Goal: Task Accomplishment & Management: Manage account settings

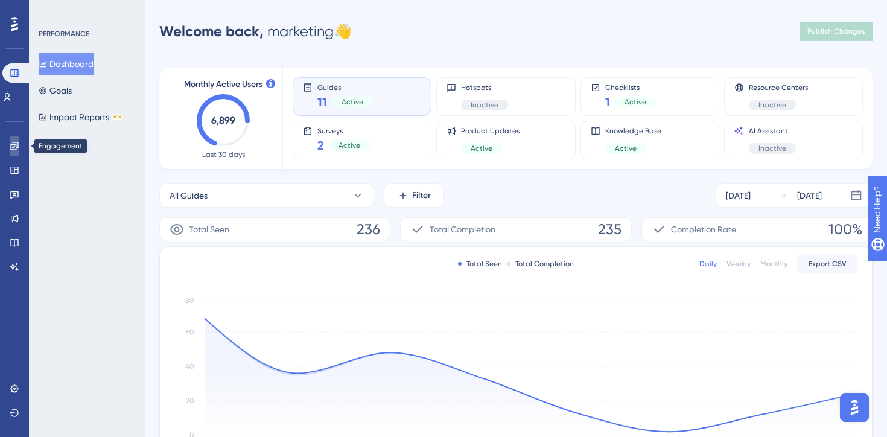
click at [10, 147] on icon at bounding box center [14, 146] width 8 height 8
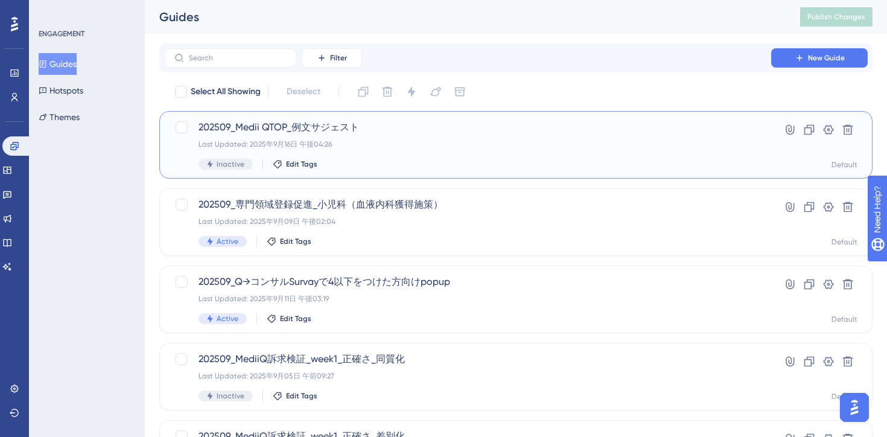
click at [481, 161] on div "Inactive Edit Tags" at bounding box center [468, 164] width 538 height 11
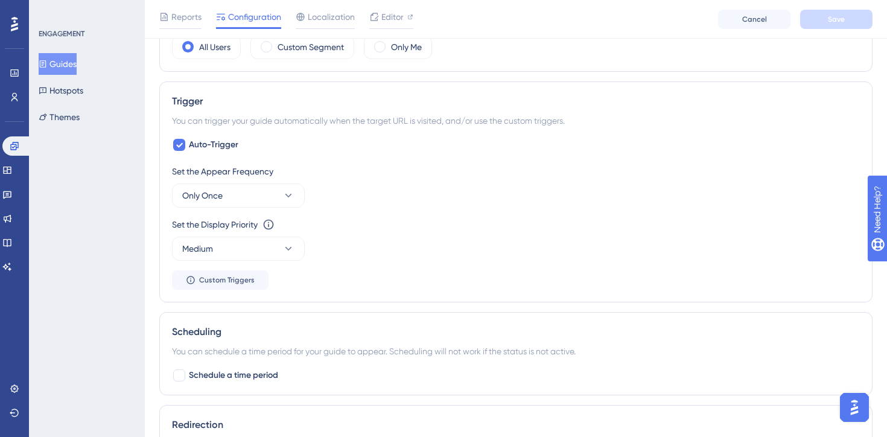
scroll to position [572, 0]
click at [279, 194] on button "Only Once" at bounding box center [238, 195] width 133 height 24
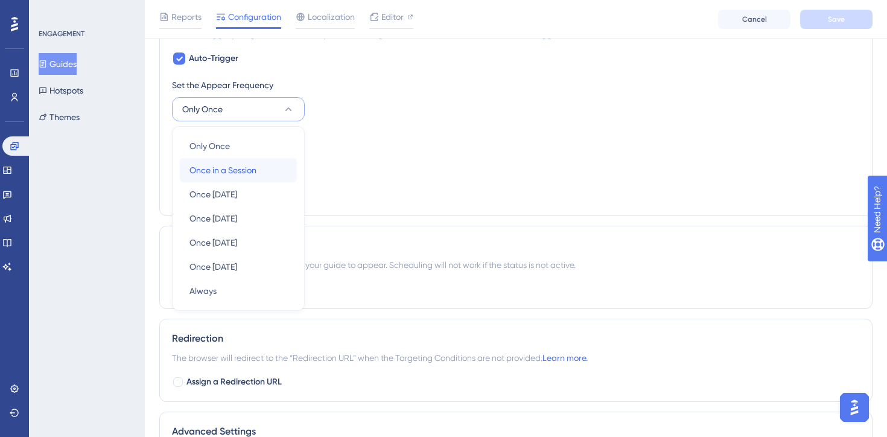
click at [235, 167] on span "Once in a Session" at bounding box center [223, 170] width 67 height 14
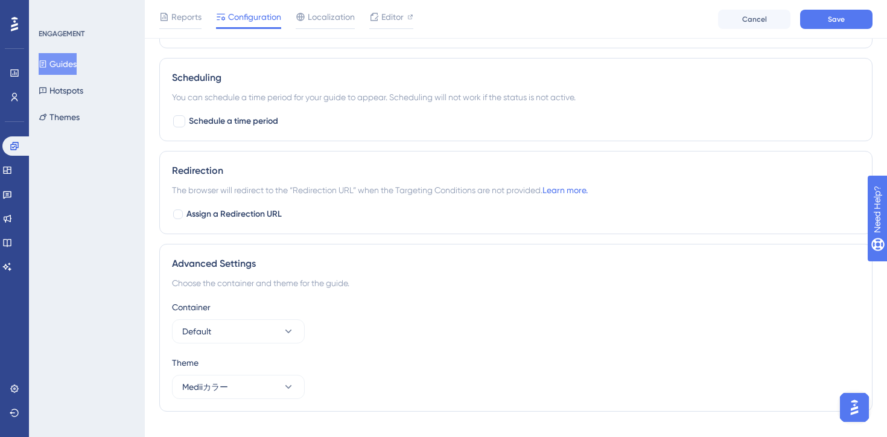
scroll to position [974, 0]
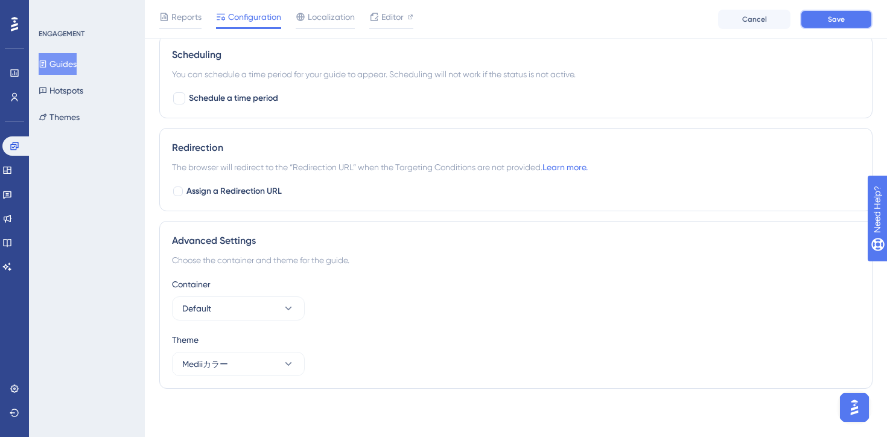
click at [833, 27] on button "Save" at bounding box center [836, 19] width 72 height 19
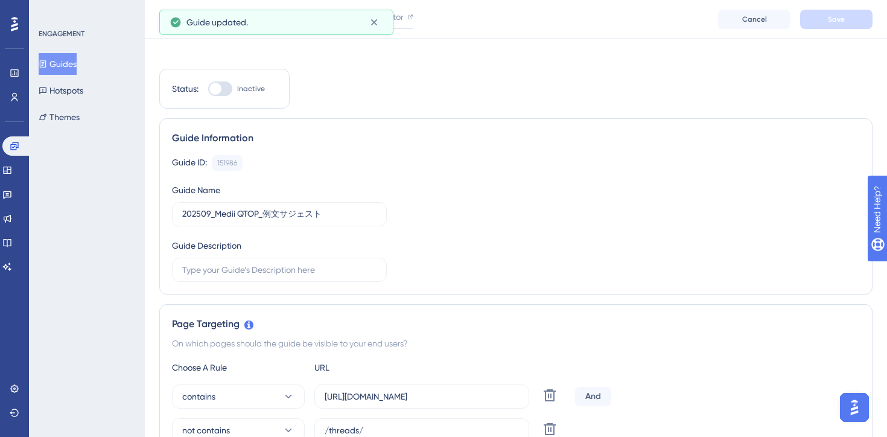
scroll to position [0, 0]
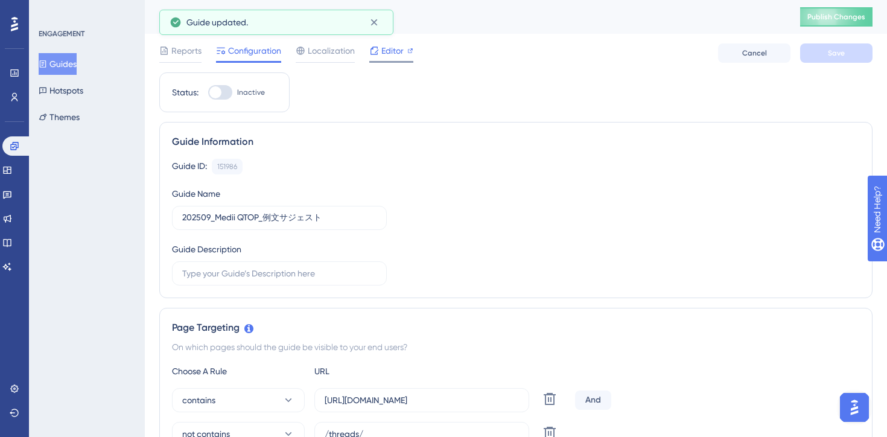
click at [394, 56] on span "Editor" at bounding box center [392, 50] width 22 height 14
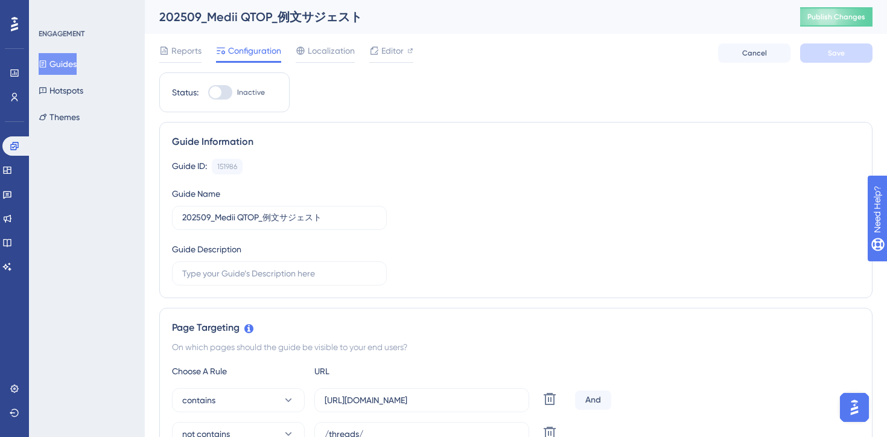
click at [225, 91] on div at bounding box center [220, 92] width 24 height 14
click at [208, 92] on input "Inactive" at bounding box center [208, 92] width 1 height 1
checkbox input "true"
click at [845, 54] on button "Save" at bounding box center [836, 52] width 72 height 19
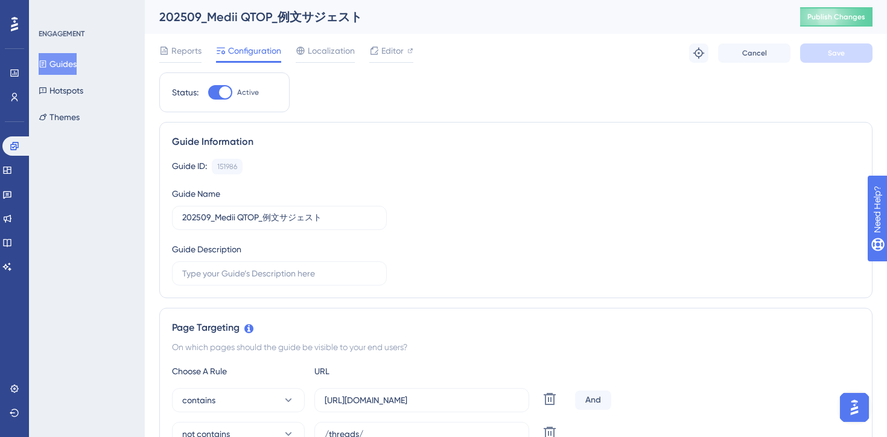
click at [266, 17] on div "202509_Medii QTOP_例文サジェスト" at bounding box center [464, 16] width 611 height 17
copy div "202509_Medii QTOP_例文サジェスト"
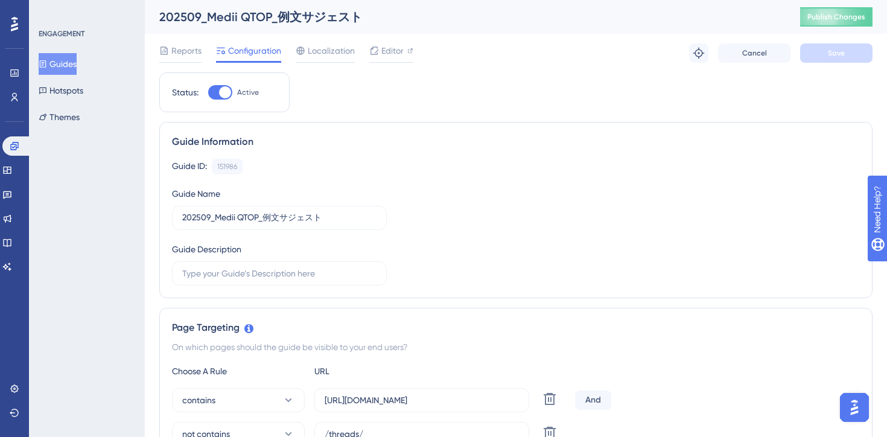
click at [393, 51] on span "Editor" at bounding box center [392, 50] width 22 height 14
click at [16, 73] on icon at bounding box center [14, 72] width 8 height 7
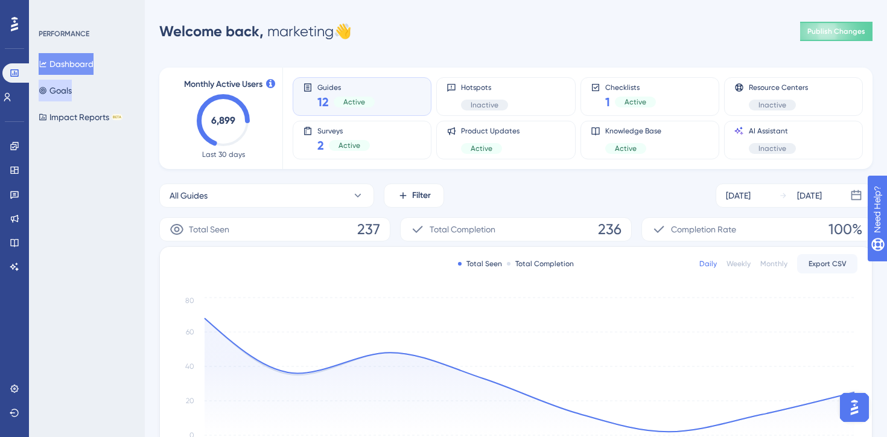
click at [69, 97] on button "Goals" at bounding box center [55, 91] width 33 height 22
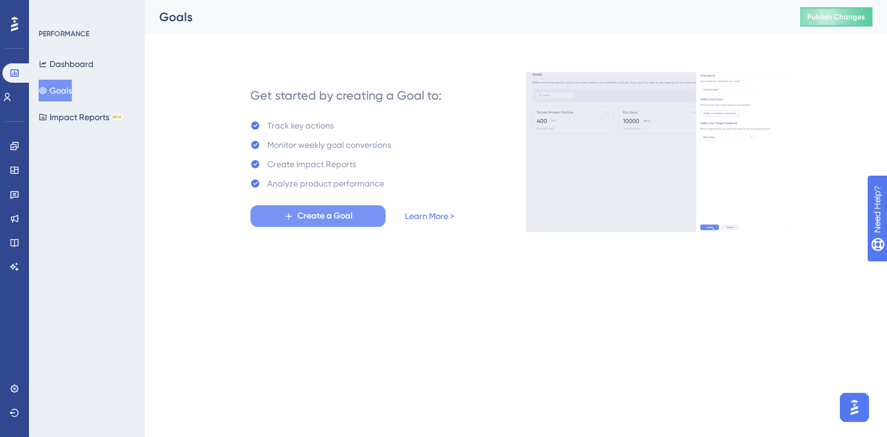
click at [302, 216] on span "Create a Goal" at bounding box center [325, 216] width 55 height 14
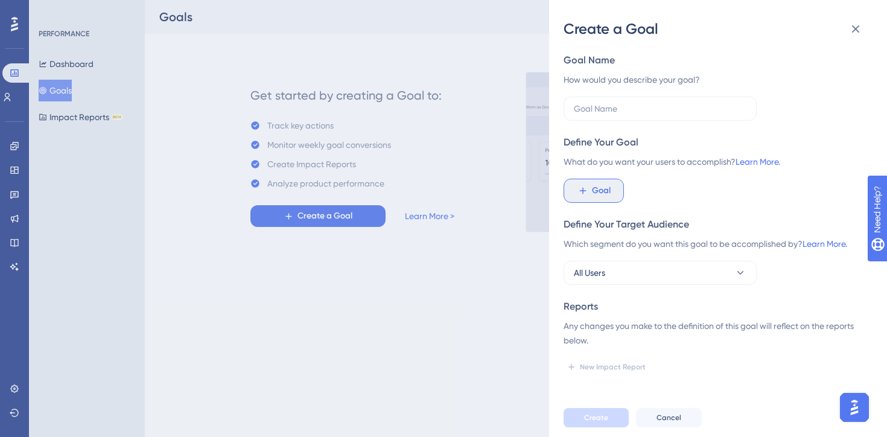
click at [576, 189] on button "Goal" at bounding box center [594, 191] width 60 height 24
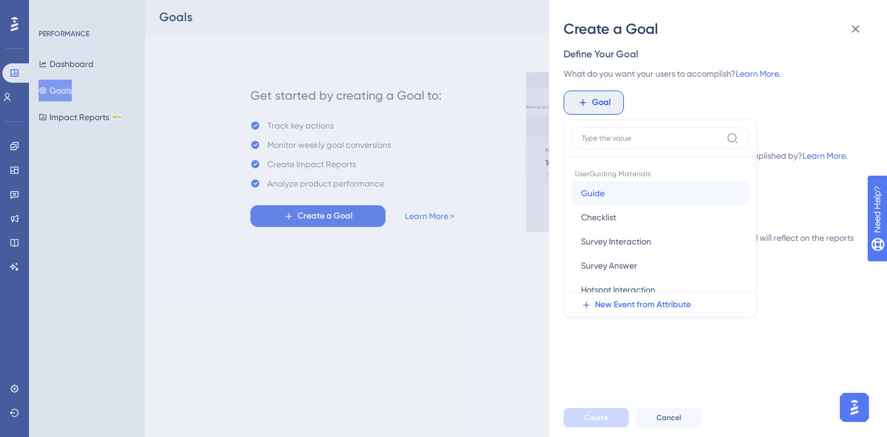
click at [626, 194] on button "Guide Guide" at bounding box center [660, 193] width 177 height 24
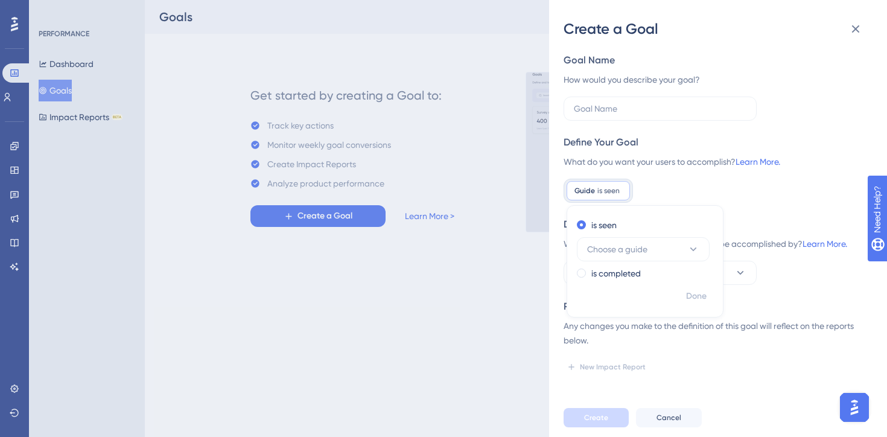
click at [707, 182] on div "Guide is seen Remove is seen Choose a guide is completed Done" at bounding box center [713, 191] width 299 height 24
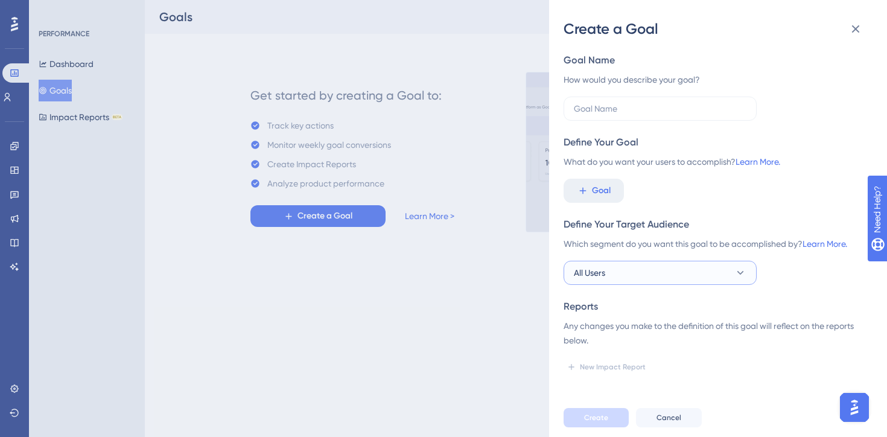
click at [661, 276] on button "All Users" at bounding box center [660, 273] width 193 height 24
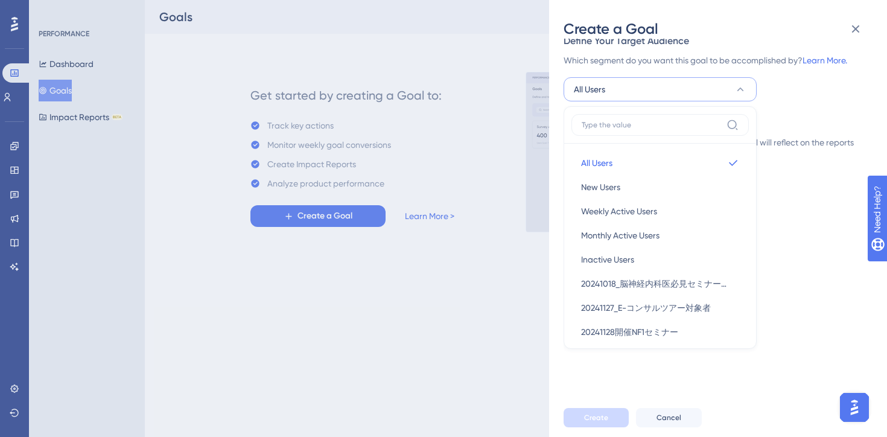
click at [805, 115] on div "Goal Name How would you describe your goal? Define Your Goal What do you want y…" at bounding box center [713, 32] width 299 height 324
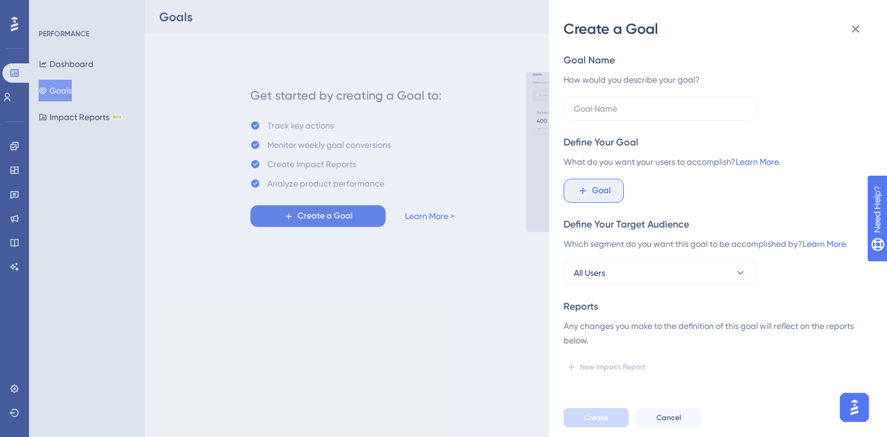
click at [588, 190] on button "Goal" at bounding box center [594, 191] width 60 height 24
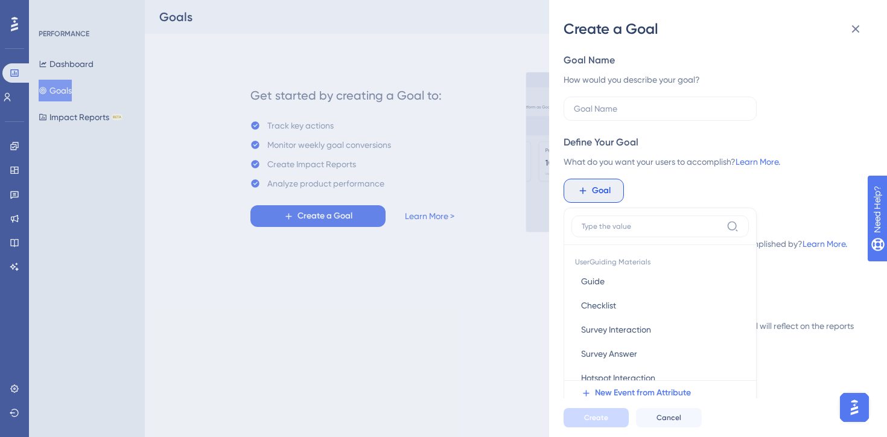
scroll to position [88, 0]
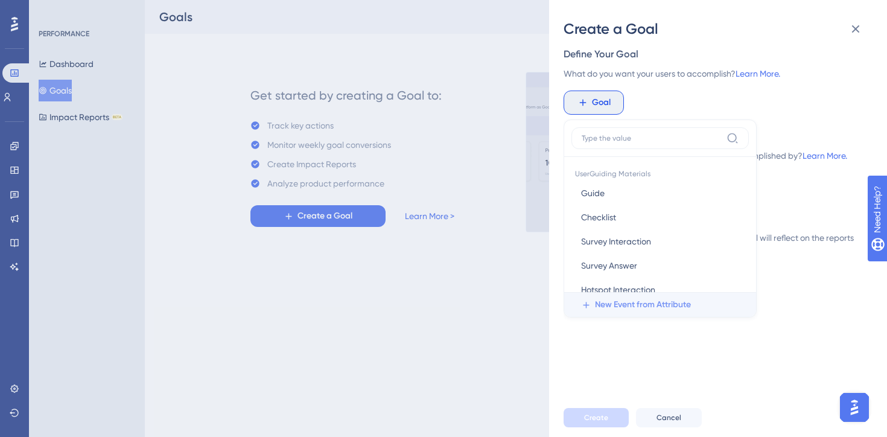
click at [646, 308] on span "New Event from Attribute" at bounding box center [643, 305] width 96 height 14
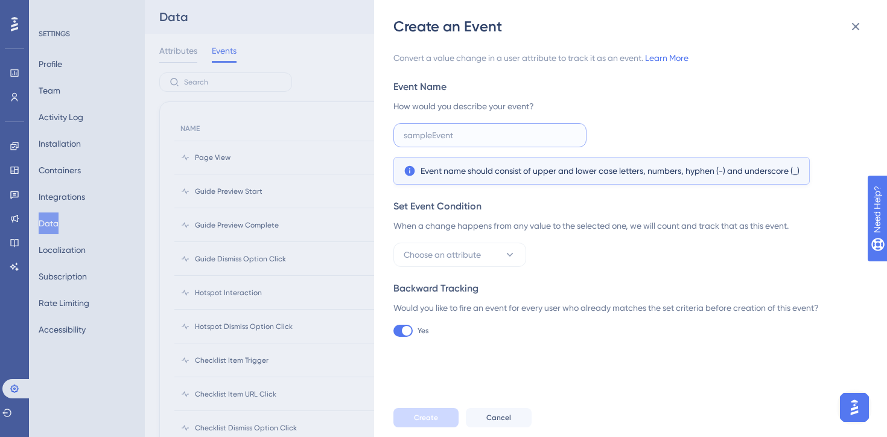
click at [440, 138] on input "text" at bounding box center [490, 135] width 173 height 13
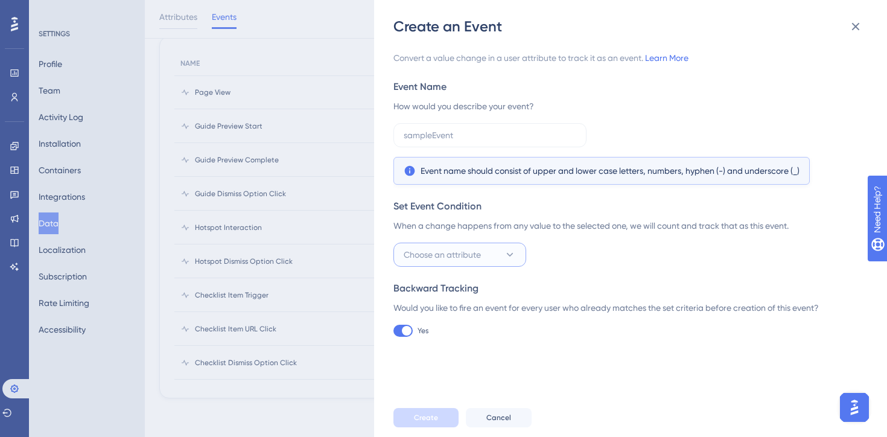
click at [473, 257] on span "Choose an attribute" at bounding box center [442, 254] width 77 height 14
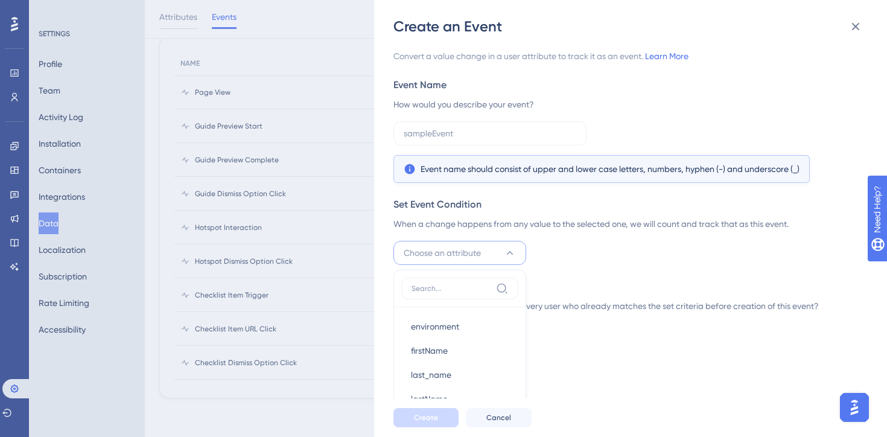
scroll to position [0, 0]
click at [490, 138] on input "text" at bounding box center [490, 135] width 173 height 13
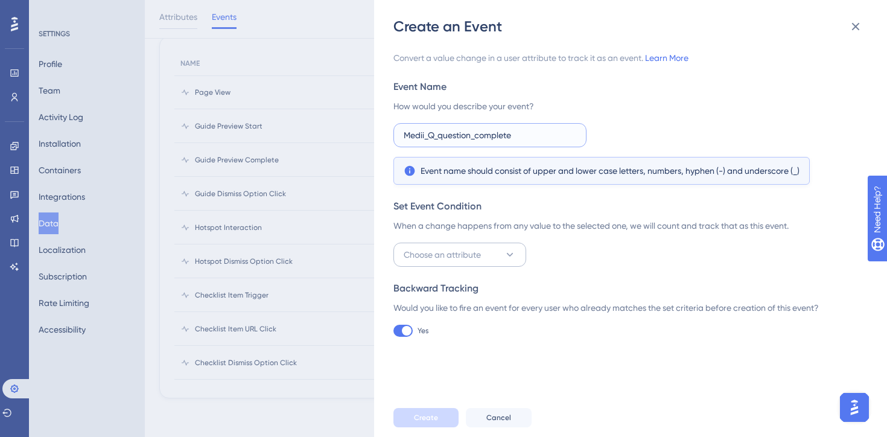
type input "Medii_Q_question_complete"
click at [509, 255] on icon at bounding box center [510, 255] width 7 height 4
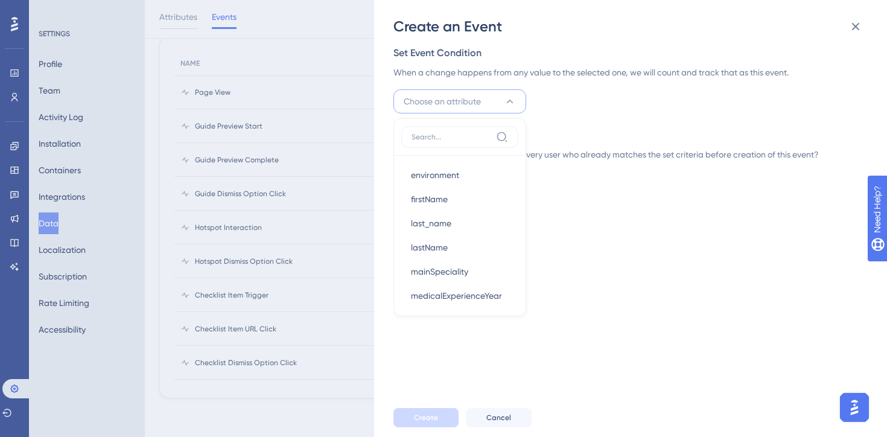
click at [615, 217] on div "Convert a value change in a user attribute to track it as an event. Learn More …" at bounding box center [637, 217] width 487 height 362
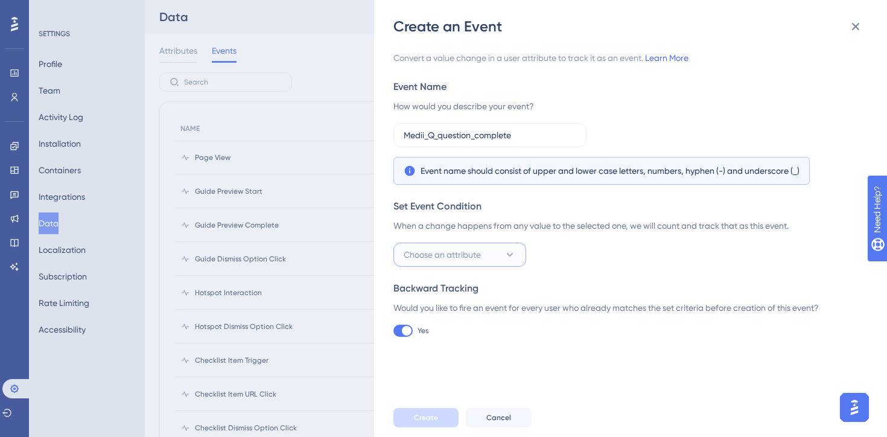
click at [445, 254] on span "Choose an attribute" at bounding box center [442, 254] width 77 height 14
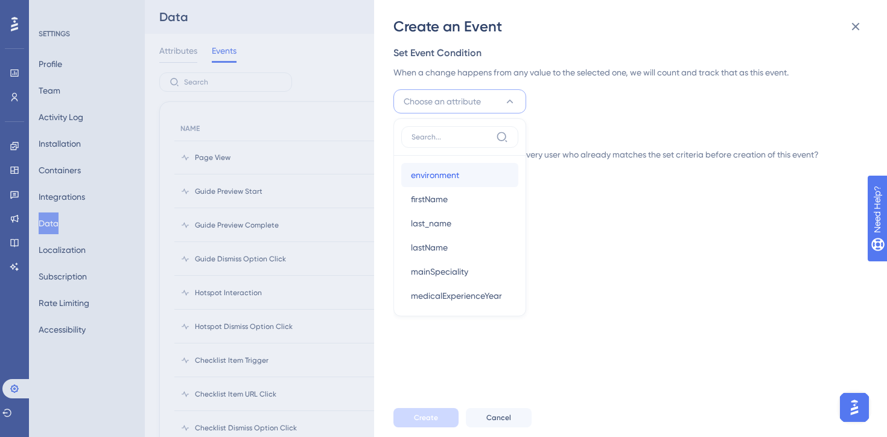
click at [449, 179] on span "environment" at bounding box center [435, 175] width 48 height 14
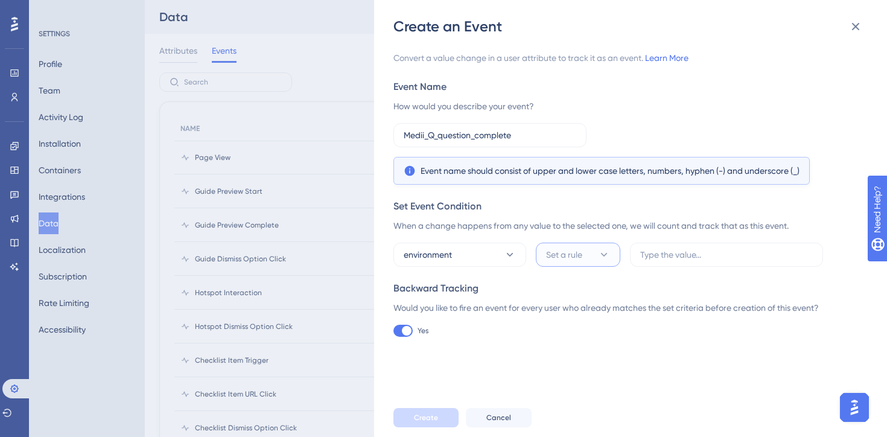
click at [584, 260] on button "Set a rule" at bounding box center [578, 255] width 85 height 24
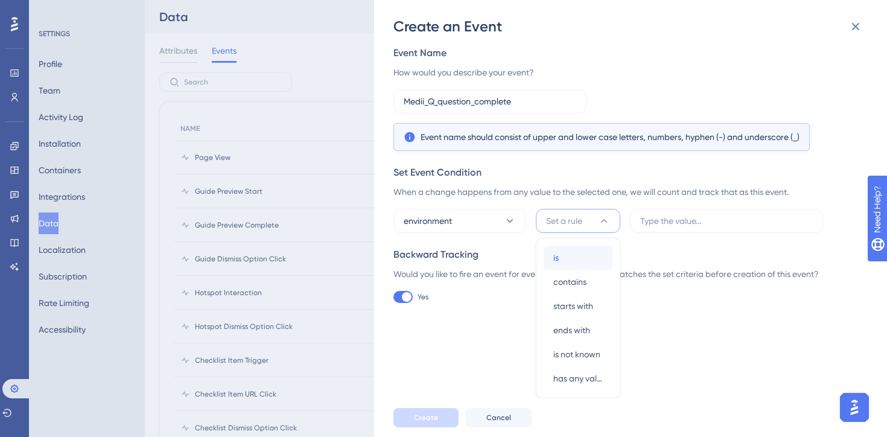
click at [580, 258] on div "is is" at bounding box center [578, 258] width 49 height 24
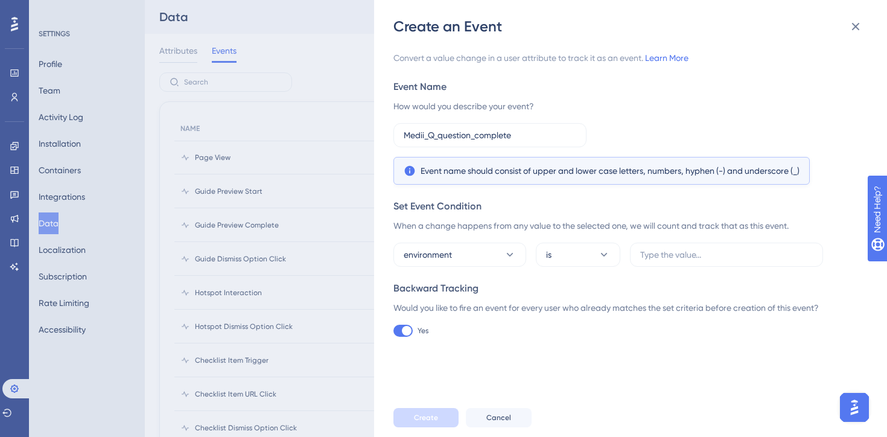
scroll to position [0, 0]
click at [698, 251] on input "text" at bounding box center [726, 254] width 173 height 13
click at [502, 247] on button "environment" at bounding box center [460, 255] width 133 height 24
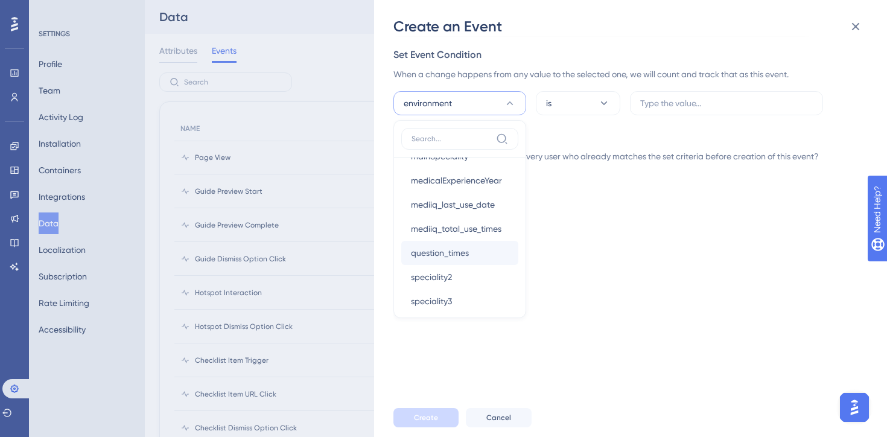
scroll to position [115, 0]
click at [476, 234] on span "mediiq_total_use_times" at bounding box center [456, 231] width 91 height 14
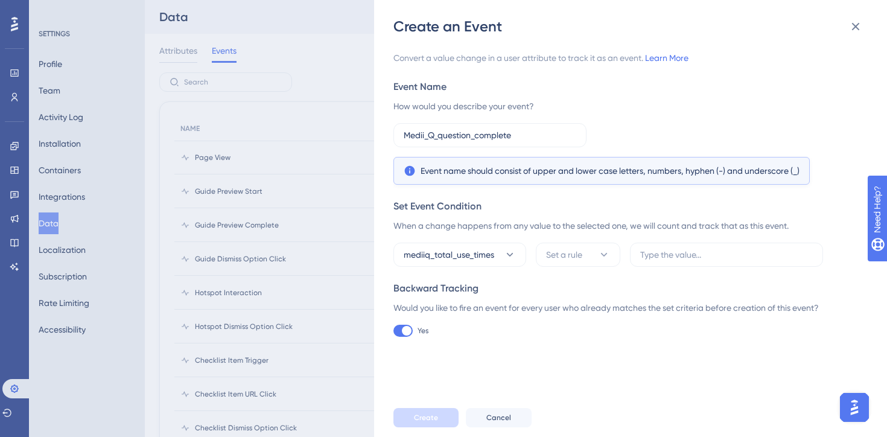
scroll to position [0, 0]
click at [607, 256] on icon at bounding box center [604, 255] width 12 height 12
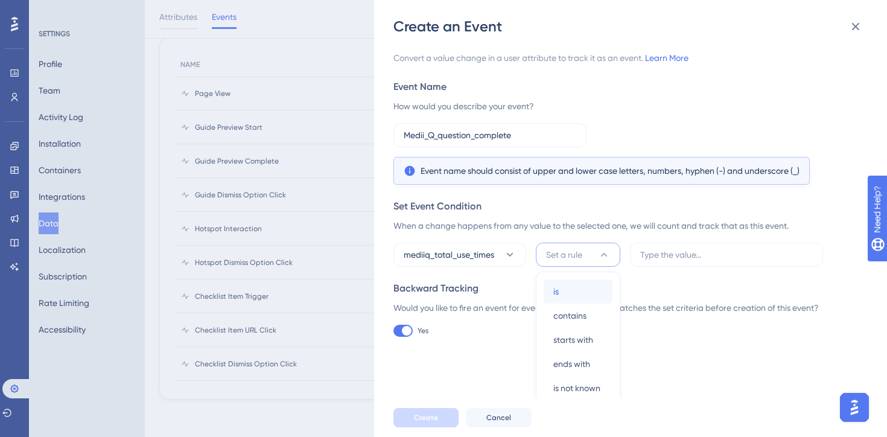
click at [581, 287] on div "is is" at bounding box center [578, 291] width 49 height 24
click at [670, 257] on input "text" at bounding box center [726, 254] width 173 height 13
click at [595, 257] on button "is" at bounding box center [578, 255] width 85 height 24
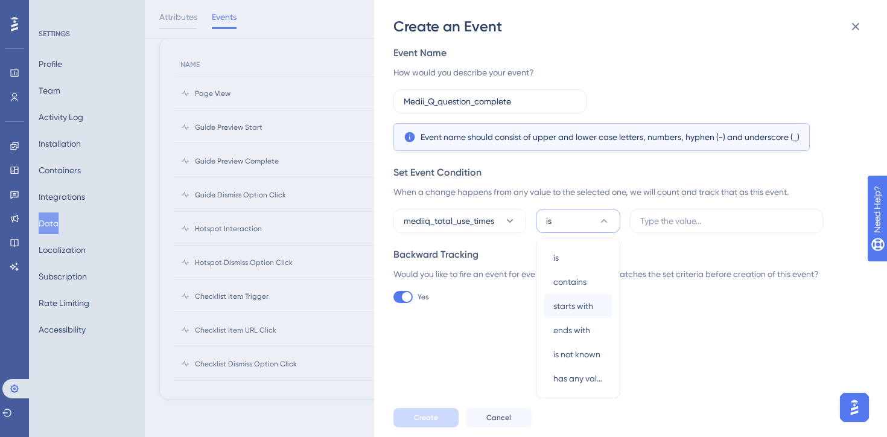
scroll to position [70, 0]
click at [675, 214] on input "text" at bounding box center [726, 220] width 173 height 13
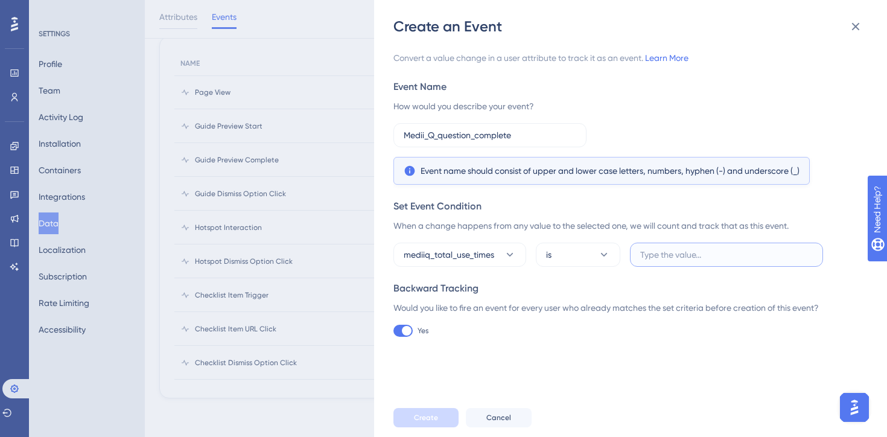
scroll to position [0, 0]
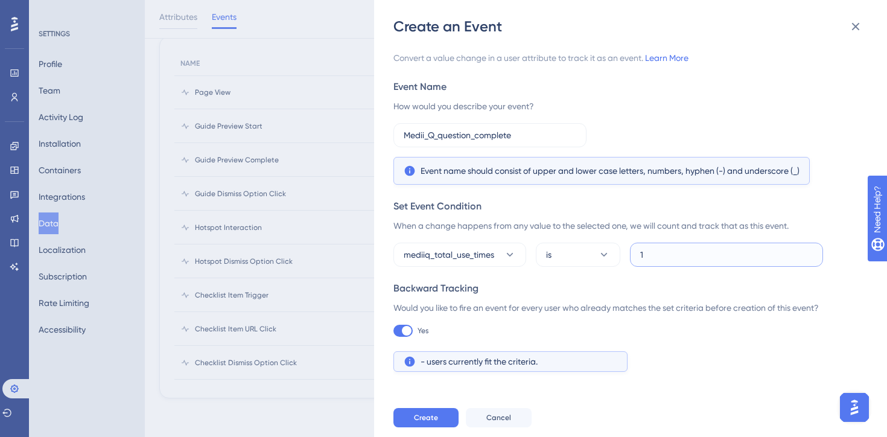
type input "1"
click at [561, 310] on div "Would you like to fire an event for every user who already matches the set crit…" at bounding box center [627, 308] width 467 height 14
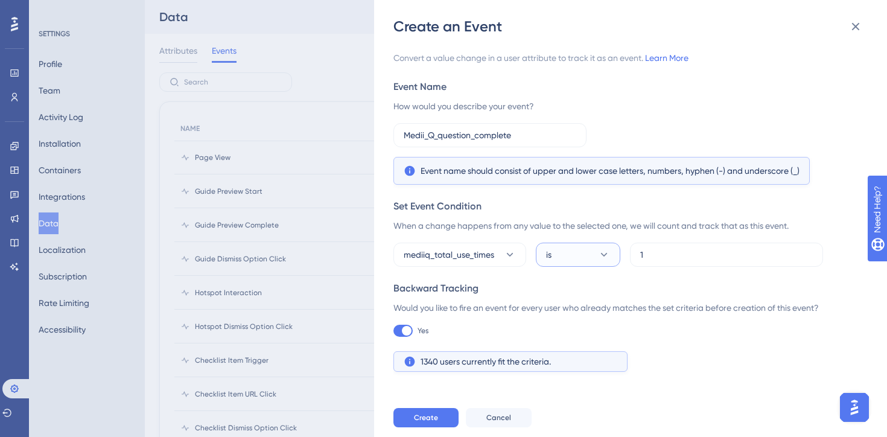
click at [595, 262] on button "is" at bounding box center [578, 255] width 85 height 24
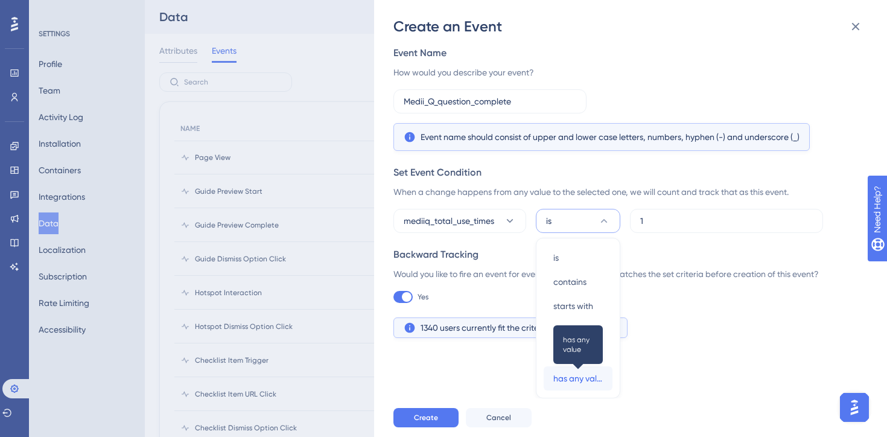
click at [593, 378] on span "has any value" at bounding box center [578, 378] width 49 height 14
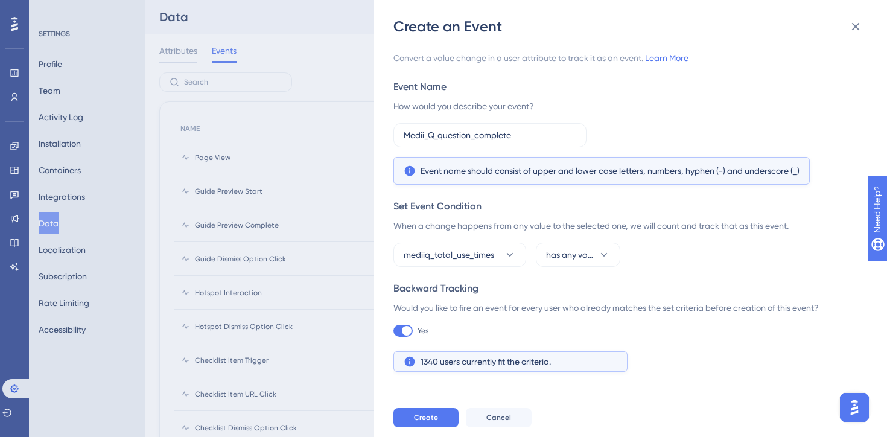
scroll to position [0, 0]
click at [612, 297] on div "Backward Tracking Would you like to fire an event for every user who already ma…" at bounding box center [627, 309] width 467 height 56
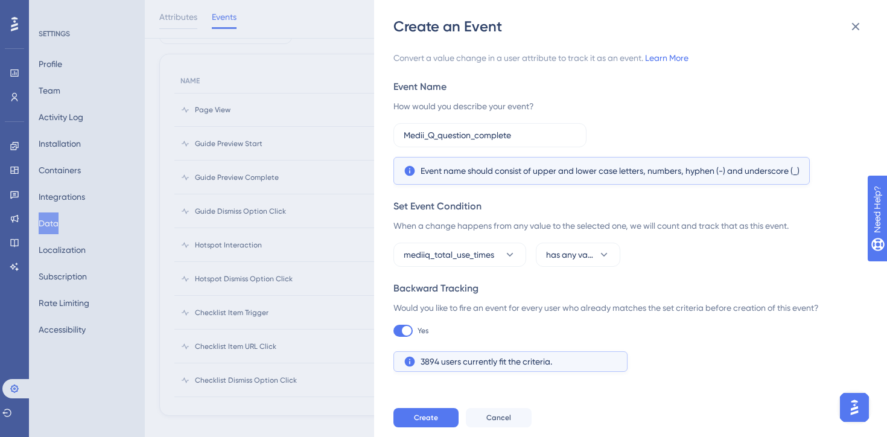
scroll to position [70, 0]
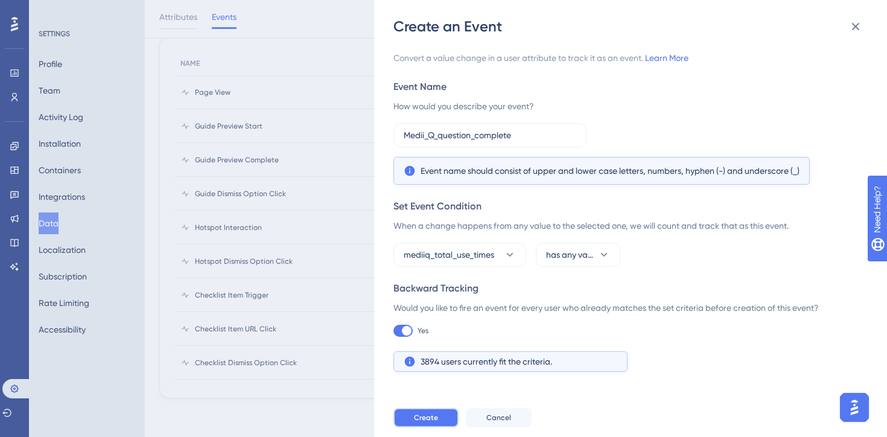
click at [422, 426] on button "Create" at bounding box center [426, 417] width 65 height 19
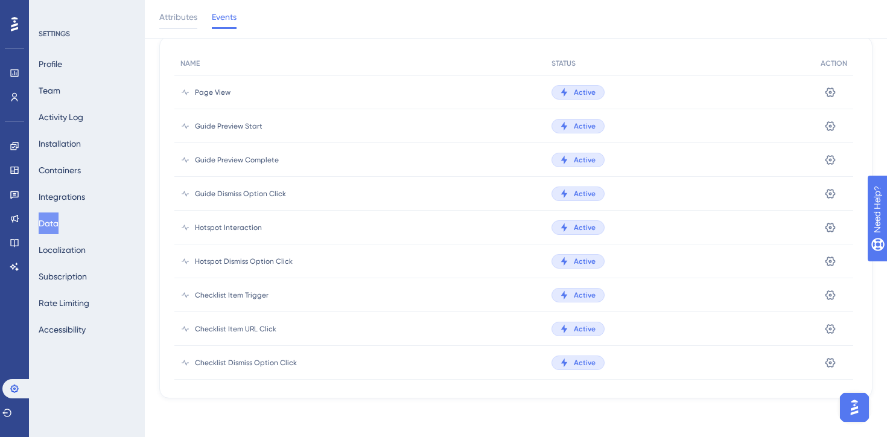
scroll to position [0, 0]
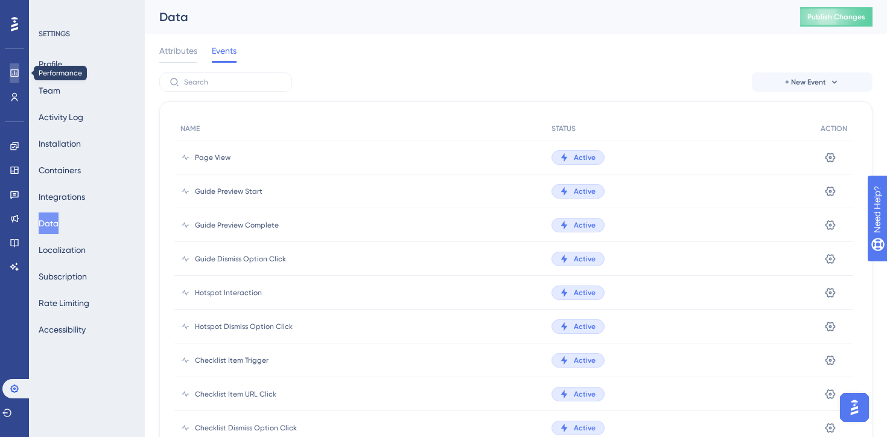
click at [16, 77] on icon at bounding box center [15, 73] width 10 height 10
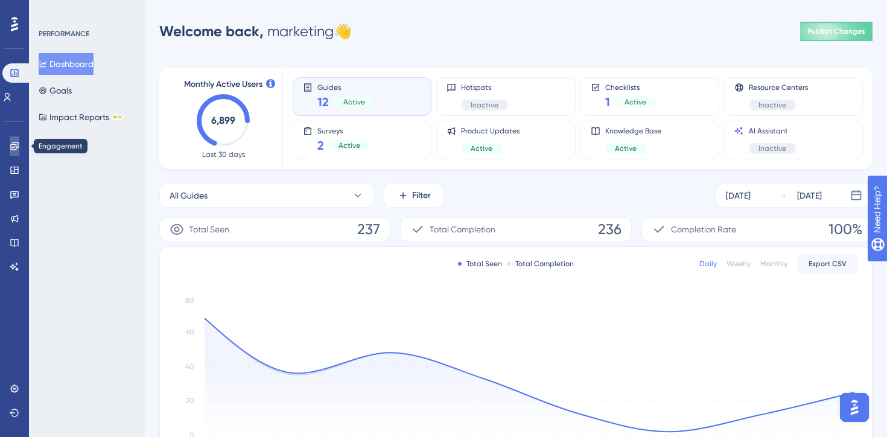
click at [10, 146] on link at bounding box center [15, 145] width 10 height 19
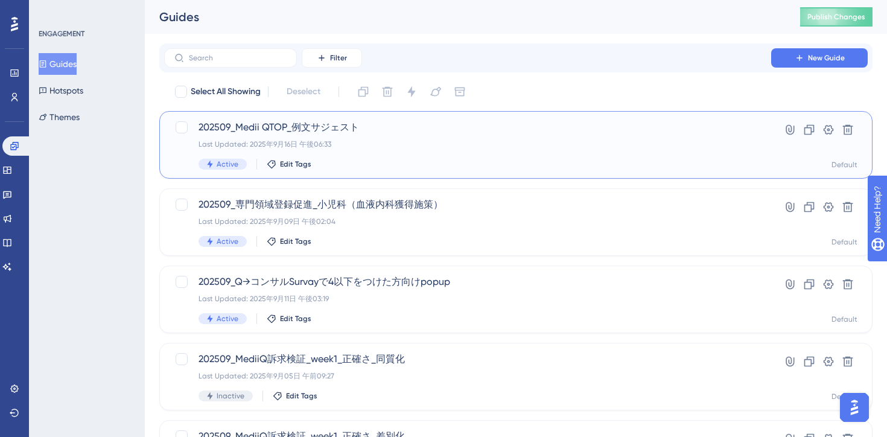
click at [448, 150] on div "202509_Medii QTOP_例文サジェスト Last Updated: 2025年9月16日 午後06:33 Active Edit Tags" at bounding box center [468, 144] width 538 height 49
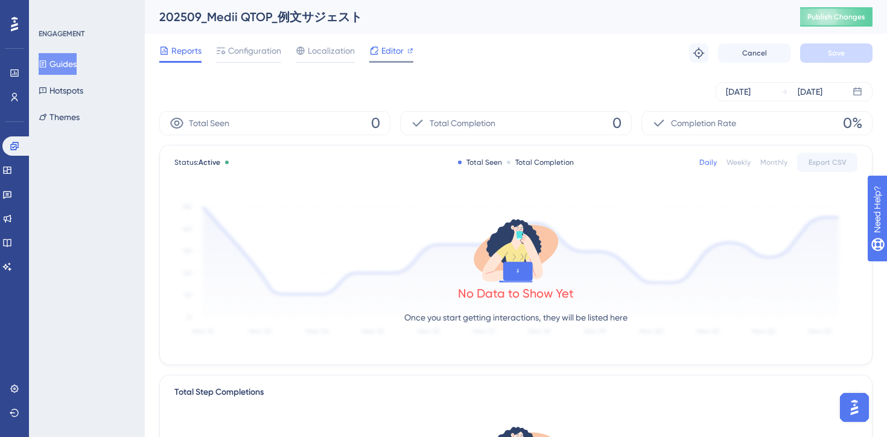
click at [388, 58] on div "Editor" at bounding box center [391, 52] width 44 height 19
click at [258, 59] on div "Configuration" at bounding box center [248, 52] width 65 height 19
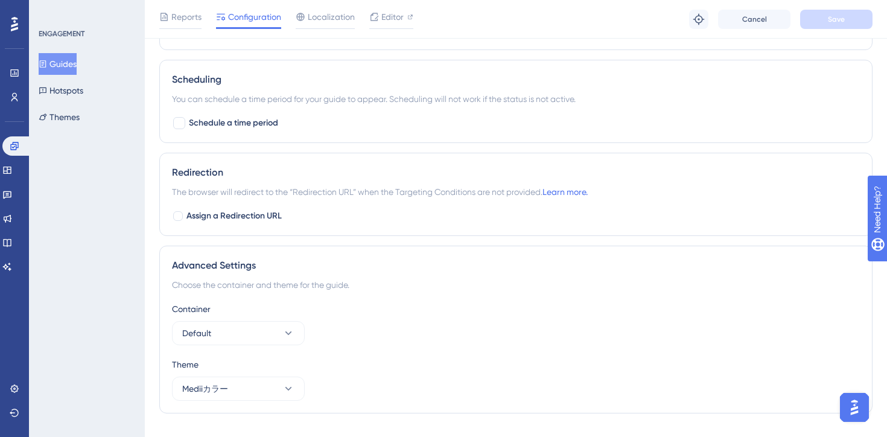
scroll to position [974, 0]
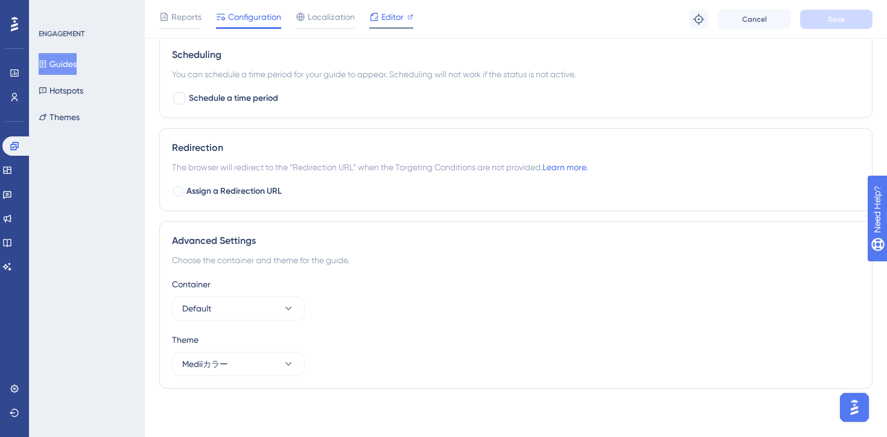
click at [392, 24] on div "Editor" at bounding box center [391, 19] width 44 height 19
click at [11, 76] on icon at bounding box center [14, 72] width 8 height 7
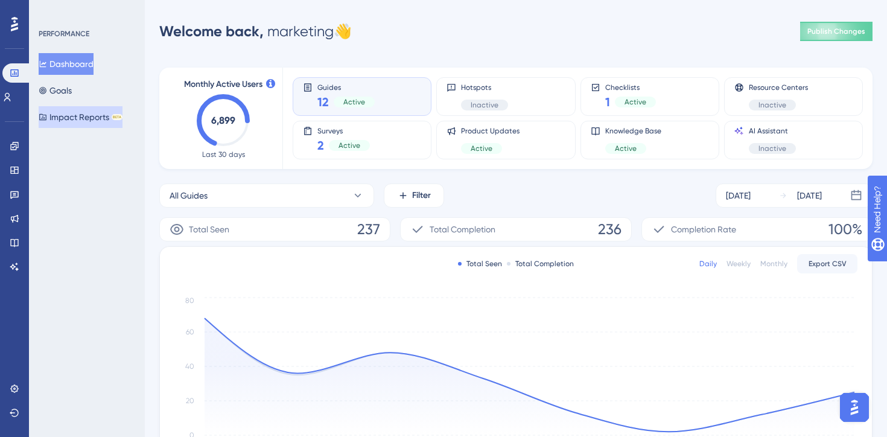
click at [65, 121] on button "Impact Reports BETA" at bounding box center [81, 117] width 84 height 22
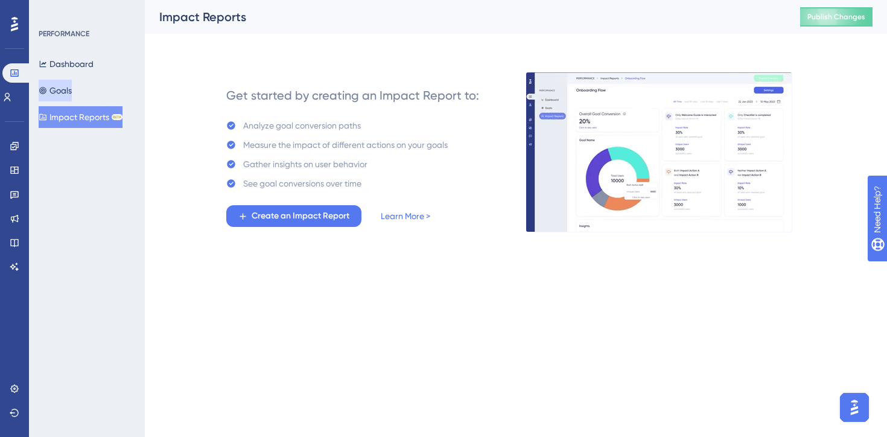
click at [72, 94] on button "Goals" at bounding box center [55, 91] width 33 height 22
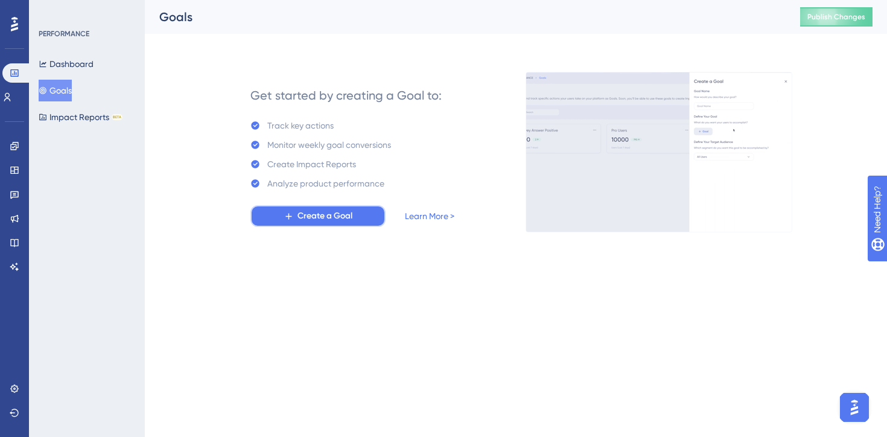
click at [330, 220] on span "Create a Goal" at bounding box center [325, 216] width 55 height 14
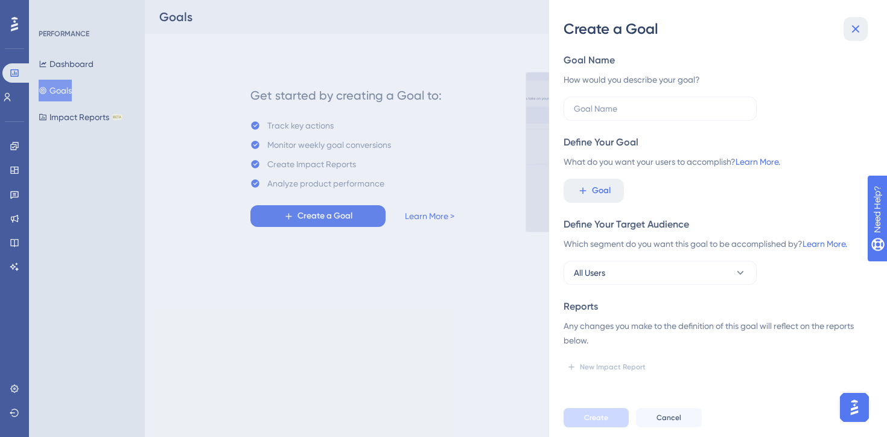
click at [855, 27] on icon at bounding box center [856, 29] width 14 height 14
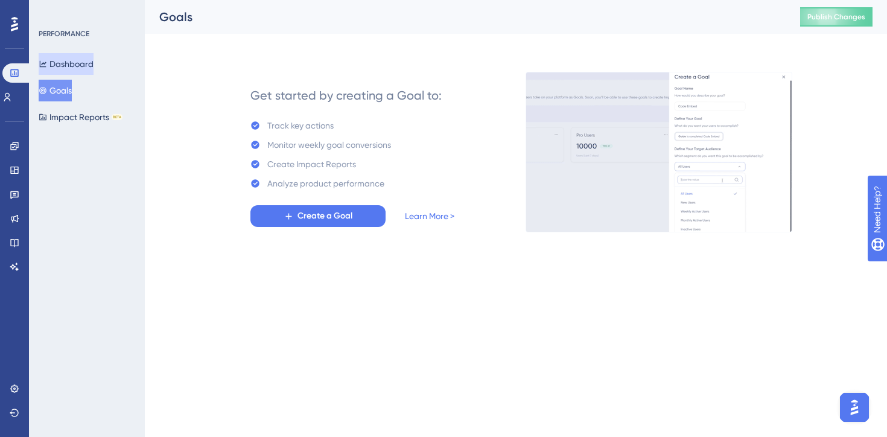
click at [62, 61] on button "Dashboard" at bounding box center [66, 64] width 55 height 22
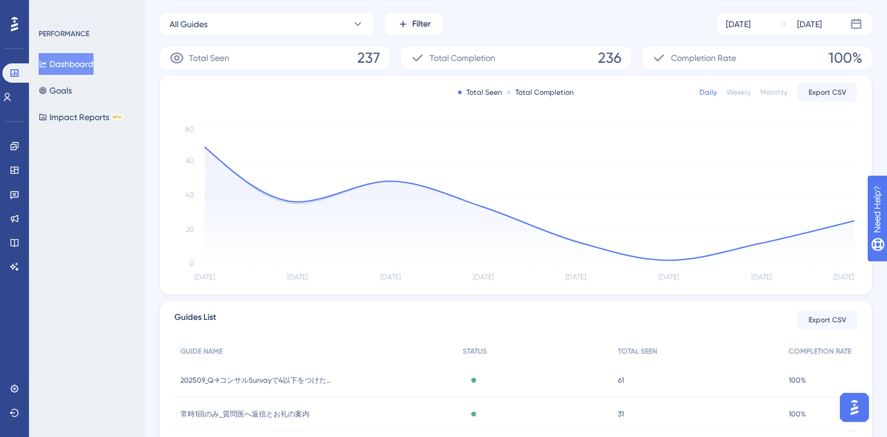
scroll to position [345, 0]
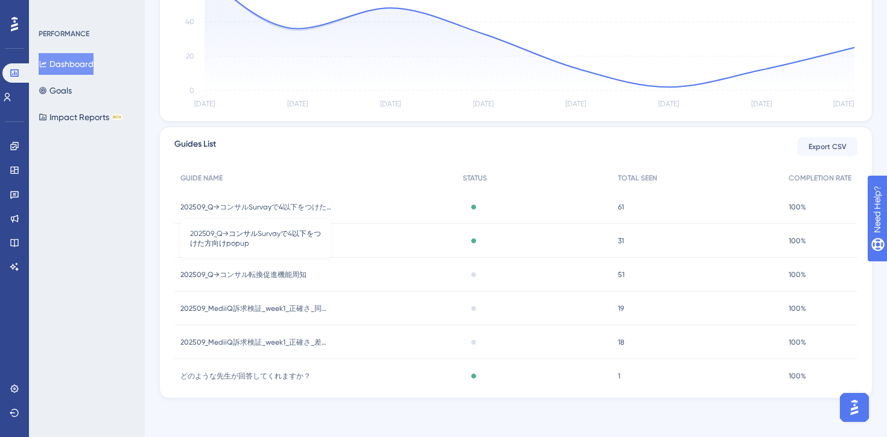
click at [272, 203] on span "202509_Q→コンサルSurvayで4以下をつけた方向けpopup" at bounding box center [255, 207] width 151 height 10
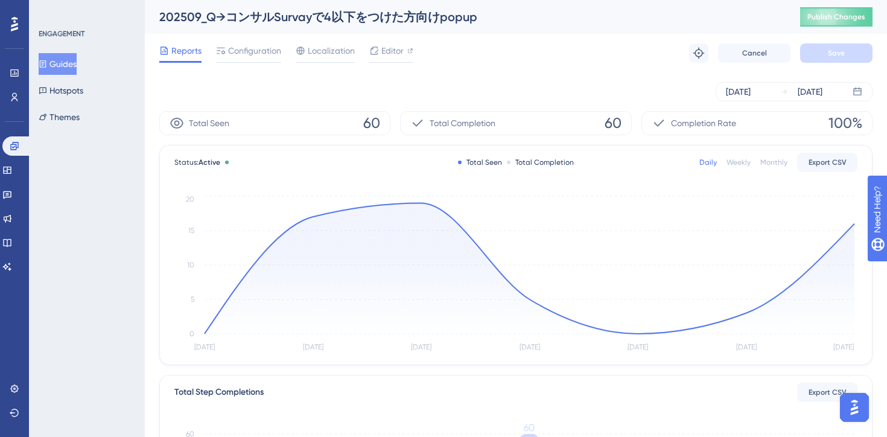
click at [564, 66] on div "Reports Configuration Localization Editor Troubleshoot Cancel Save" at bounding box center [515, 53] width 713 height 39
